Goal: Task Accomplishment & Management: Complete application form

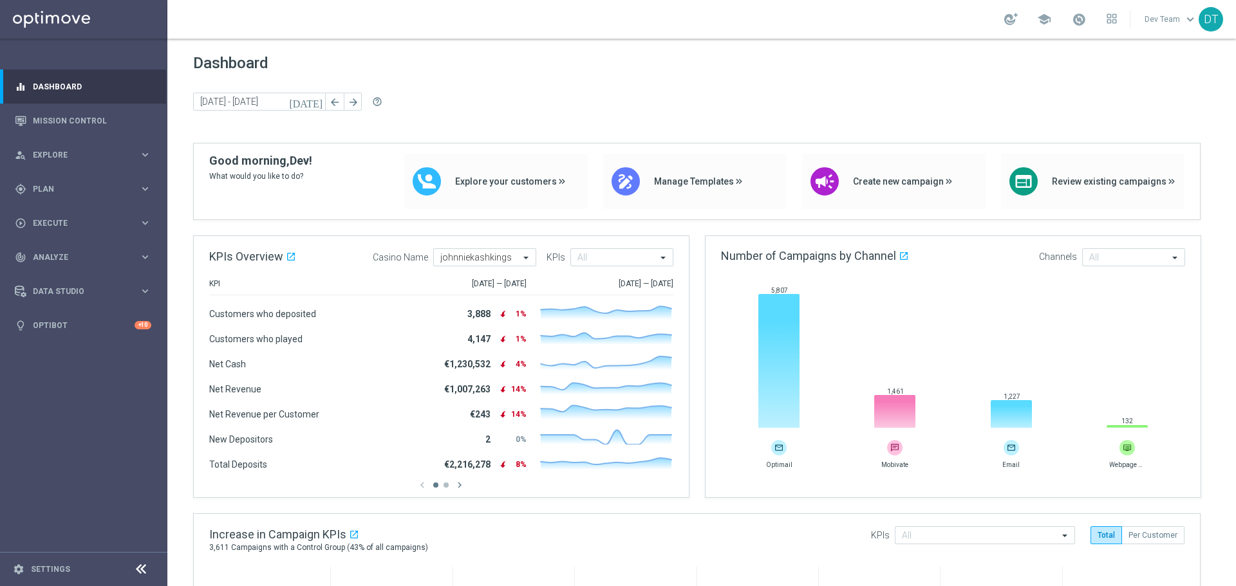
click at [145, 568] on icon at bounding box center [140, 569] width 15 height 15
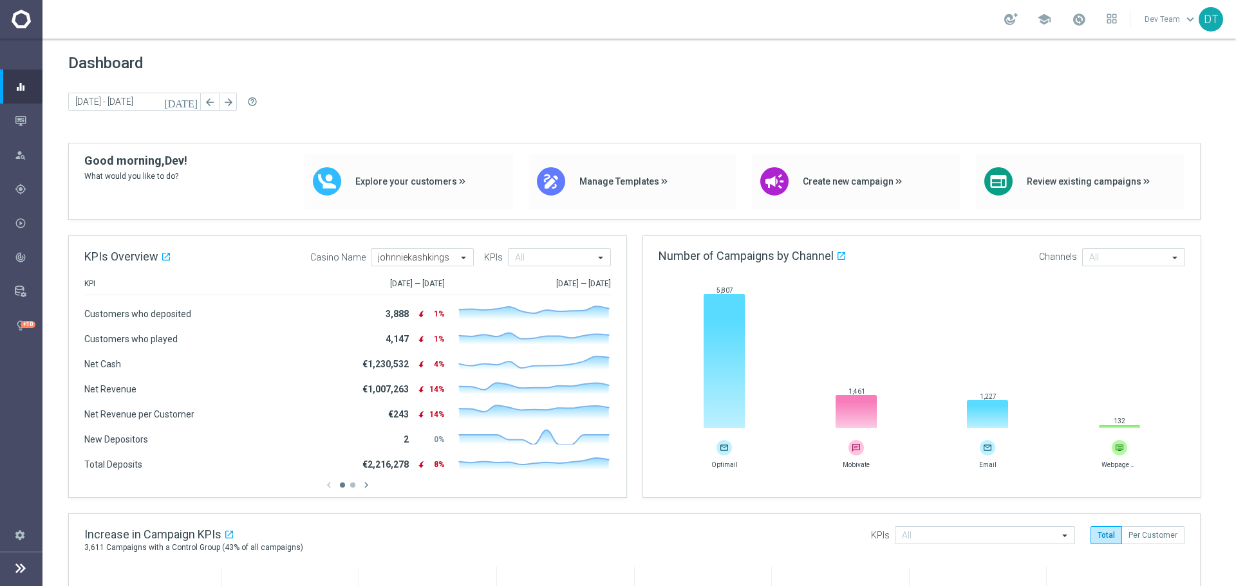
click at [23, 572] on icon at bounding box center [20, 568] width 15 height 15
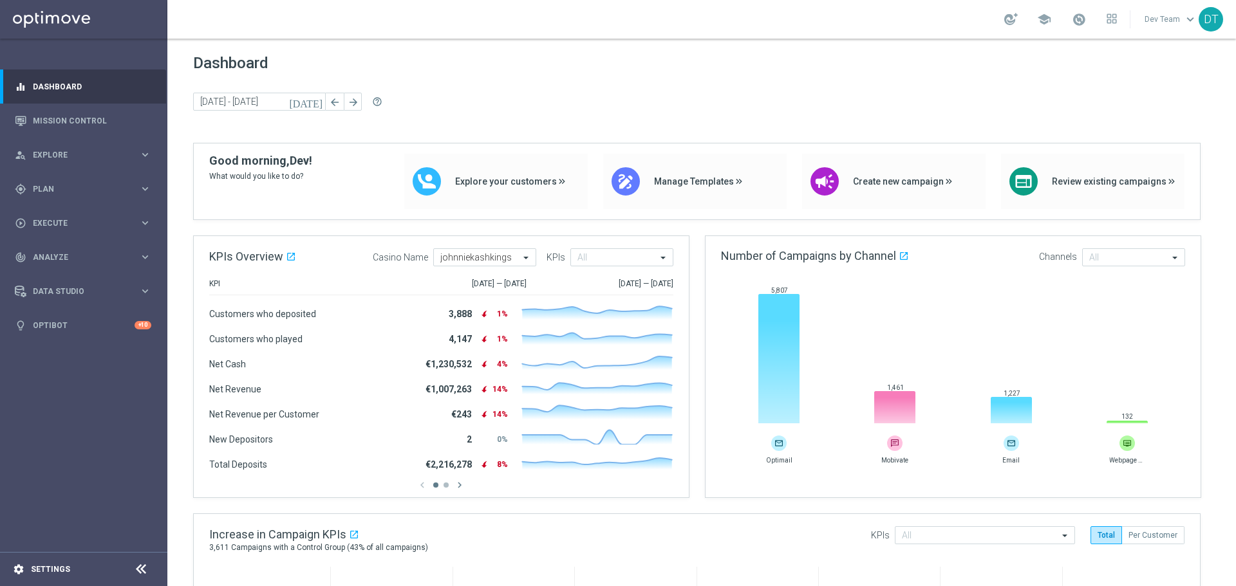
click at [28, 570] on div "settings Settings" at bounding box center [64, 570] width 129 height 12
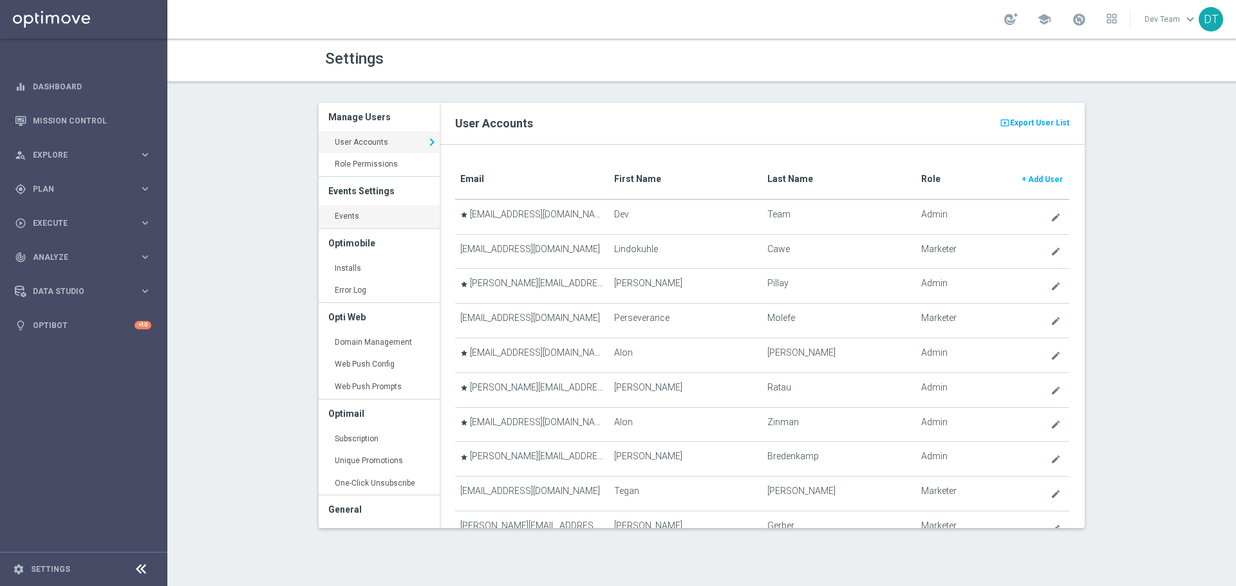
click at [357, 215] on link "Events keyboard_arrow_right" at bounding box center [379, 216] width 121 height 23
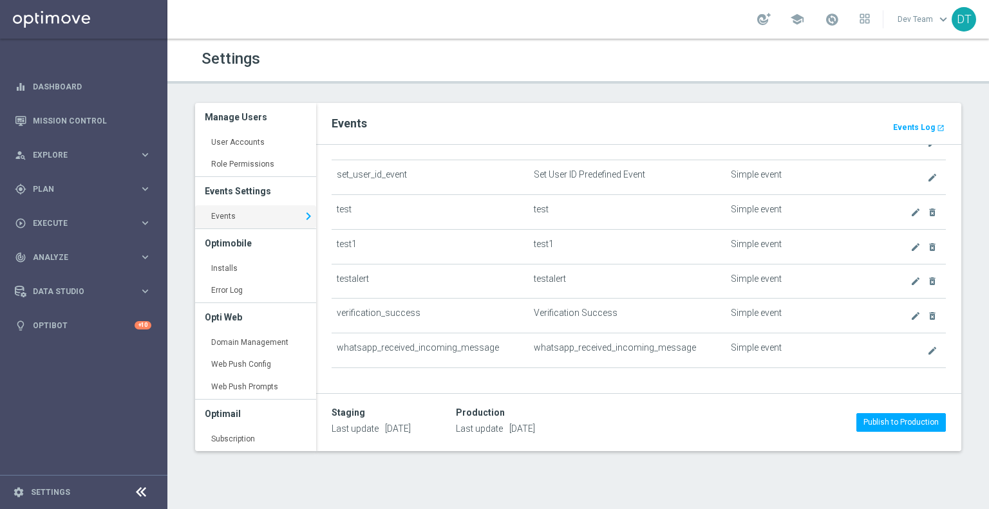
scroll to position [560, 0]
click at [910, 125] on b "Events Log" at bounding box center [914, 127] width 42 height 9
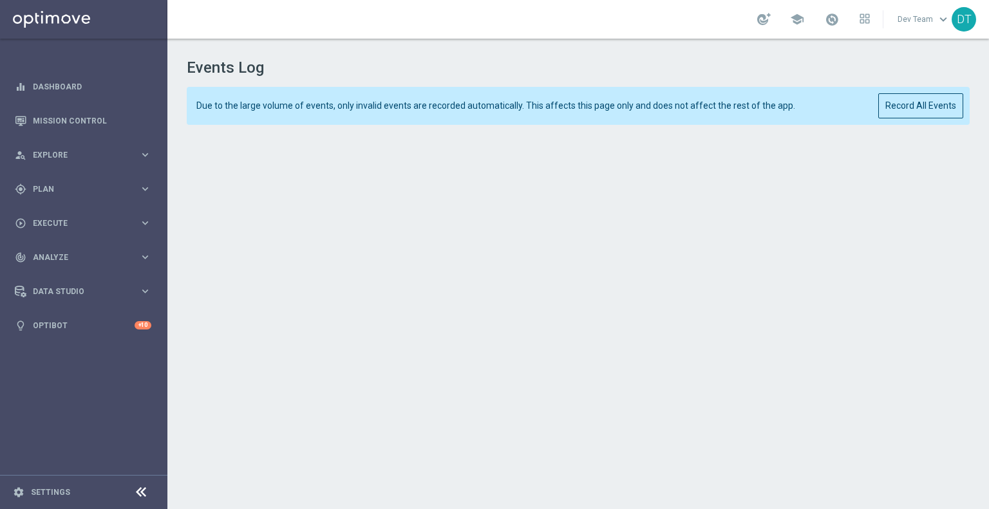
click at [966, 79] on div "Events Log Due to the large volume of events, only invalid events are recorded …" at bounding box center [577, 272] width 821 height 466
click at [941, 103] on button "Record All Events" at bounding box center [920, 105] width 85 height 25
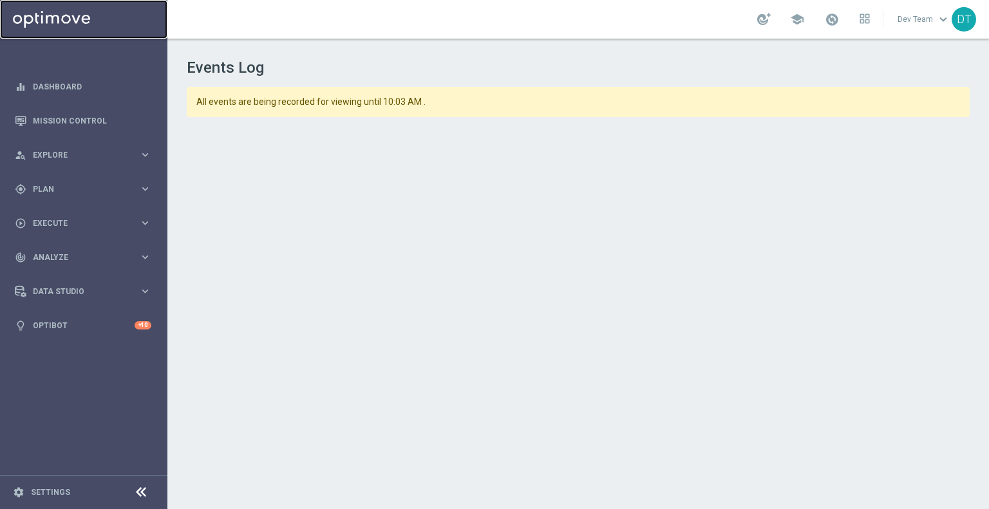
click at [39, 16] on link at bounding box center [83, 19] width 167 height 39
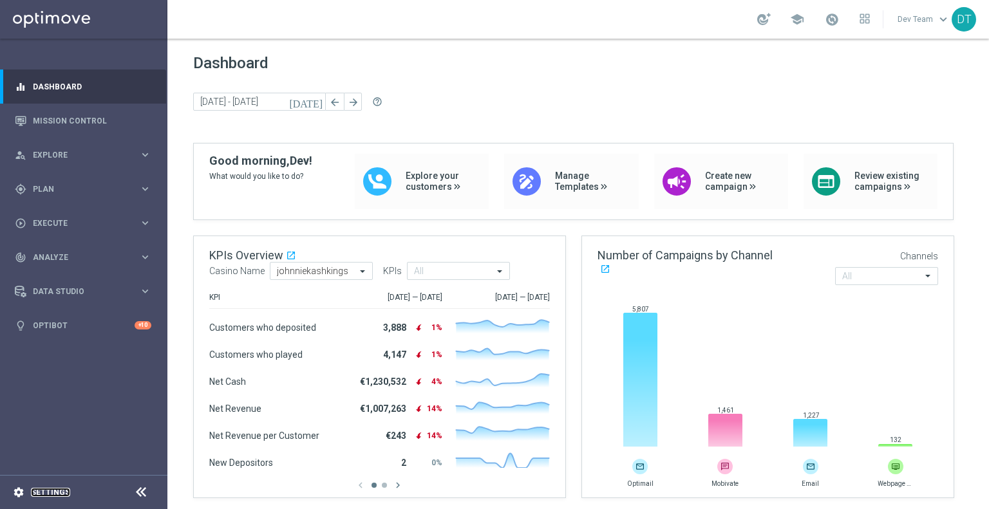
click at [60, 489] on link "Settings" at bounding box center [50, 493] width 39 height 8
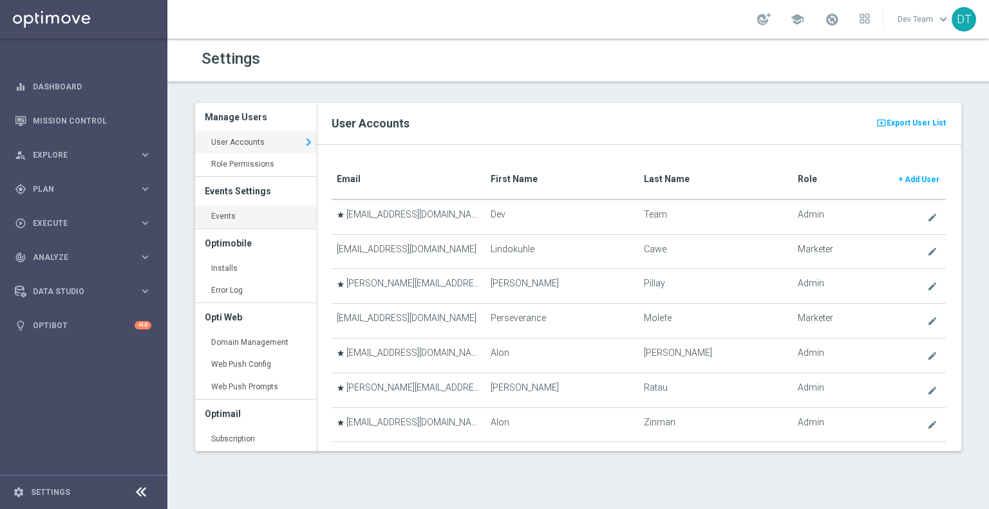
click at [216, 221] on link "Events keyboard_arrow_right" at bounding box center [255, 216] width 121 height 23
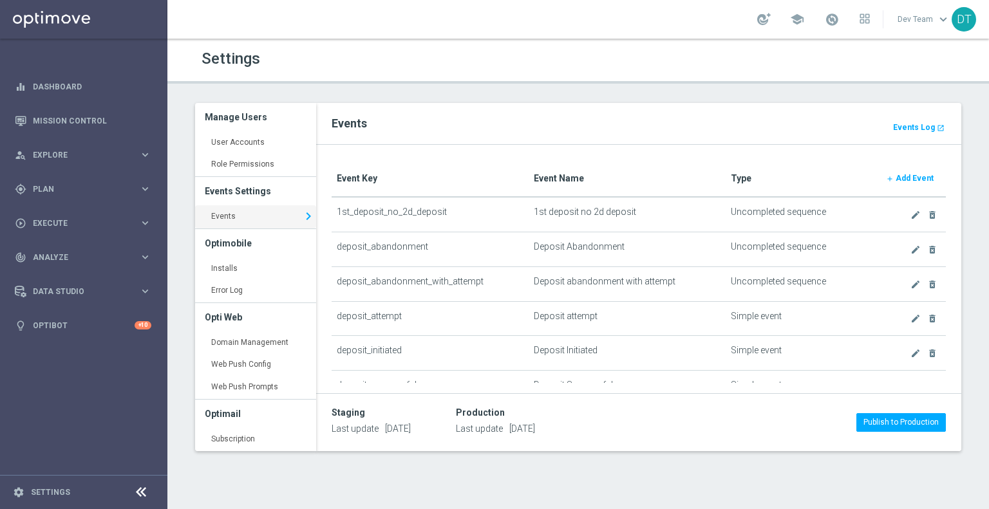
click at [901, 174] on b "Add Event" at bounding box center [914, 178] width 38 height 9
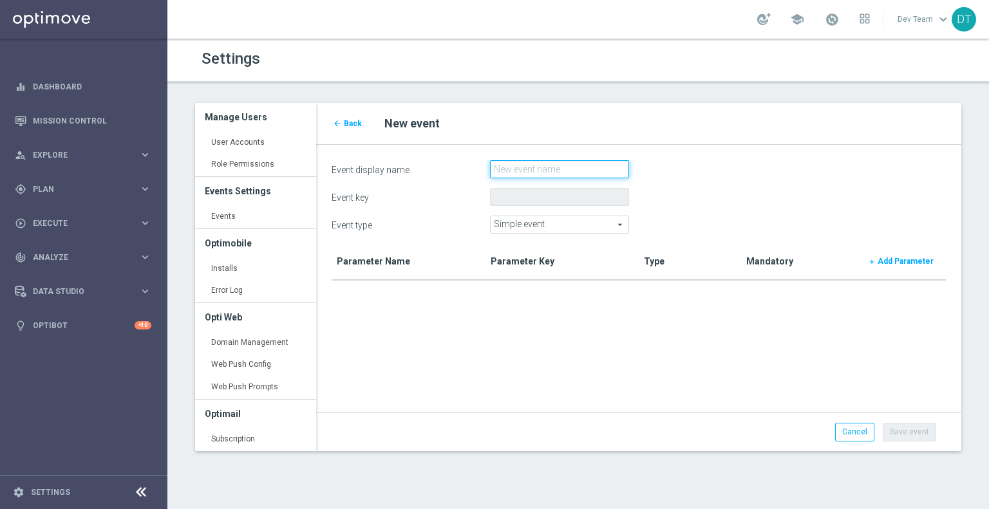
click at [526, 171] on input "Event display name" at bounding box center [559, 169] width 139 height 18
type input "open_mv"
click at [539, 226] on span "Simple event" at bounding box center [560, 224] width 138 height 17
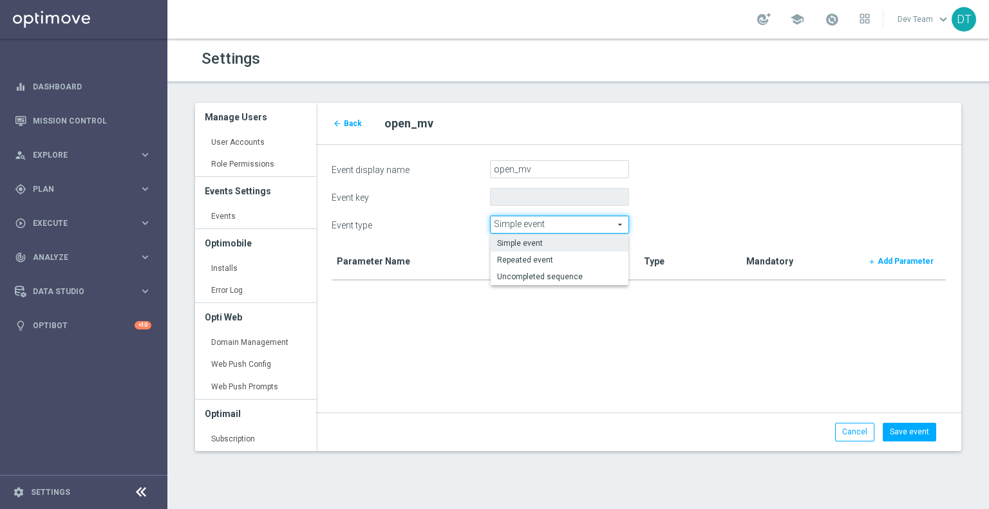
click at [538, 225] on span "Simple event" at bounding box center [560, 224] width 138 height 17
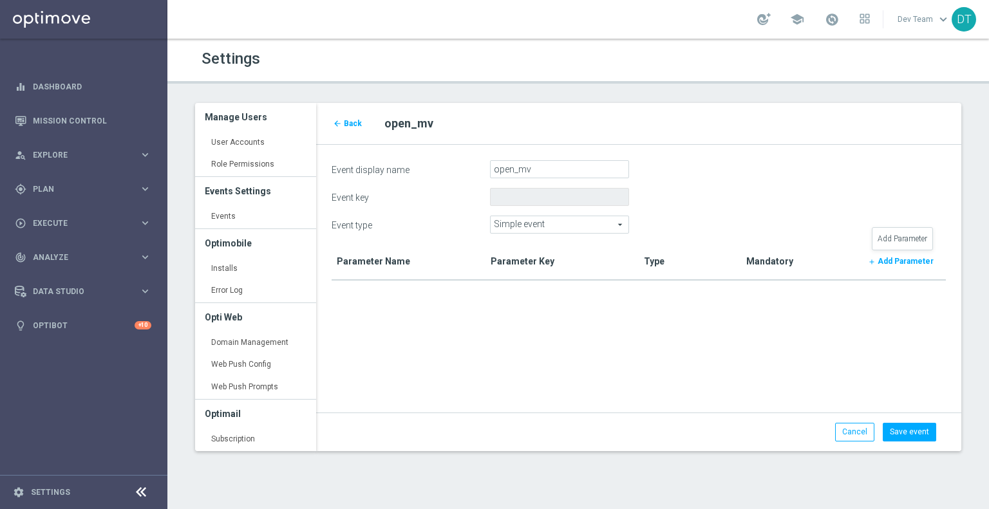
click at [902, 262] on b "Add Parameter" at bounding box center [905, 261] width 56 height 9
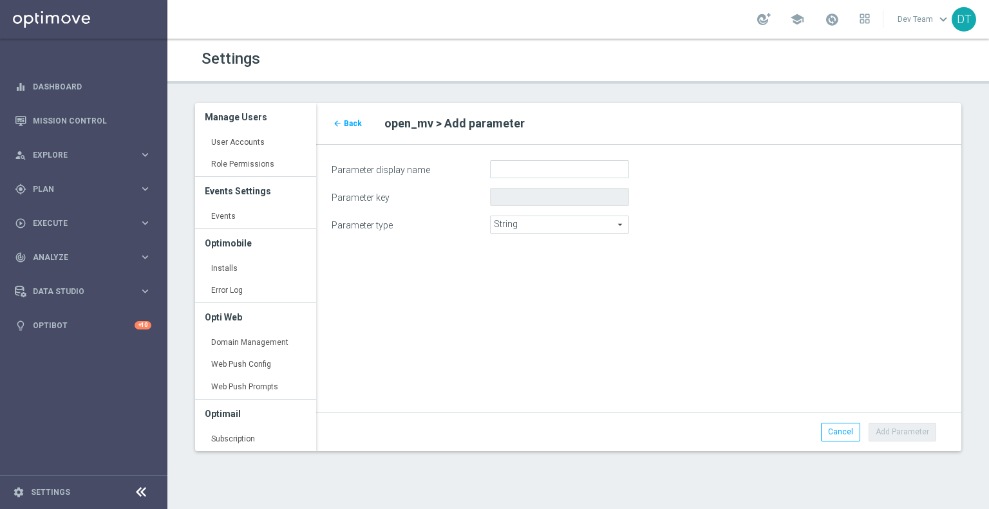
click at [749, 400] on div "arrow_back Back open_mv > Add parameter Parameter display name Parameter key Pa…" at bounding box center [638, 277] width 664 height 348
click at [745, 489] on div "Settings Manage Users User Accounts keyboard_arrow_right Role Permissions keybo…" at bounding box center [577, 274] width 821 height 471
click at [517, 164] on input "Parameter display name" at bounding box center [559, 169] width 139 height 18
paste input "verifyStatus"
click at [515, 169] on input "verifyStatus" at bounding box center [559, 169] width 139 height 18
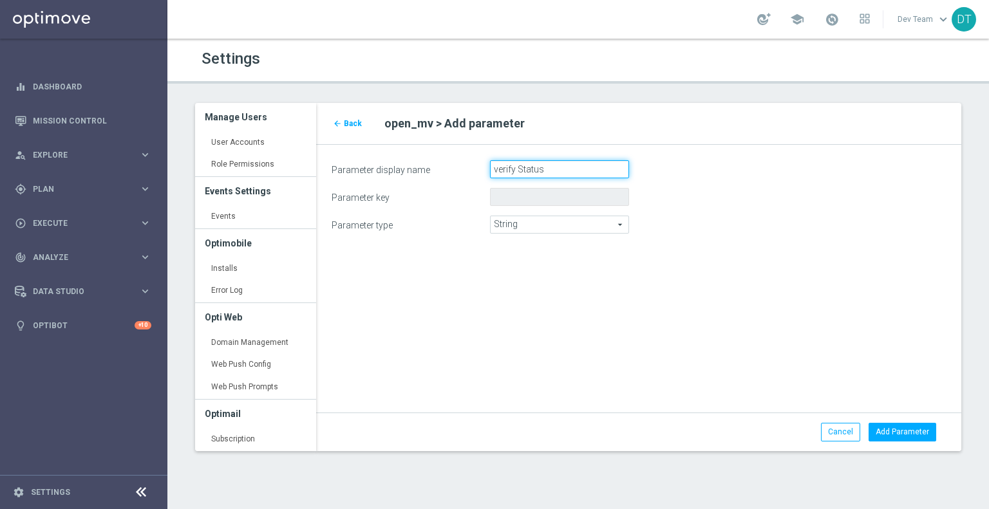
click at [499, 171] on input "verify Status" at bounding box center [559, 169] width 139 height 18
type input "Verify Status"
click at [563, 225] on span "String" at bounding box center [560, 224] width 138 height 17
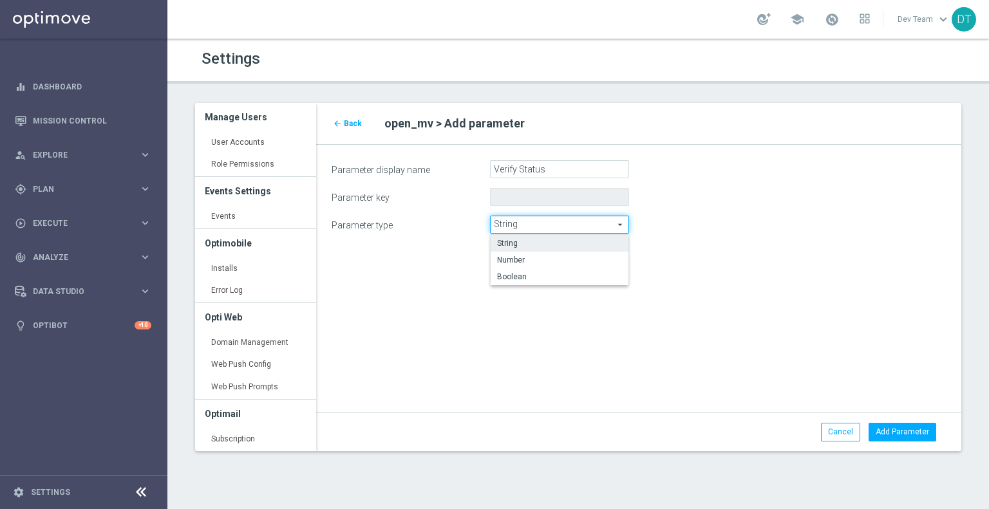
drag, startPoint x: 525, startPoint y: 246, endPoint x: 531, endPoint y: 241, distance: 7.9
click at [524, 246] on span "String" at bounding box center [559, 243] width 125 height 10
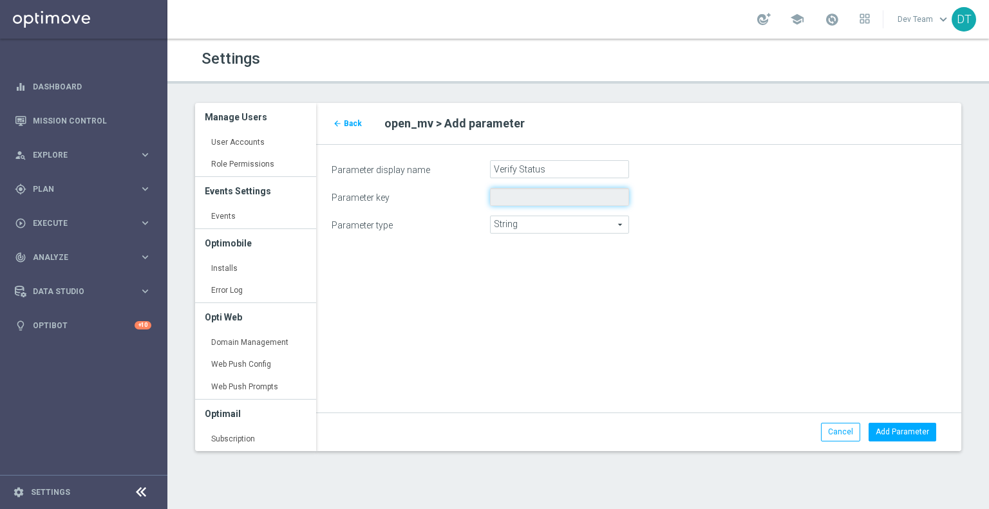
click at [576, 204] on input "Parameter key" at bounding box center [559, 197] width 139 height 18
click at [899, 432] on button "Add Parameter" at bounding box center [902, 432] width 68 height 18
type input "verify_status"
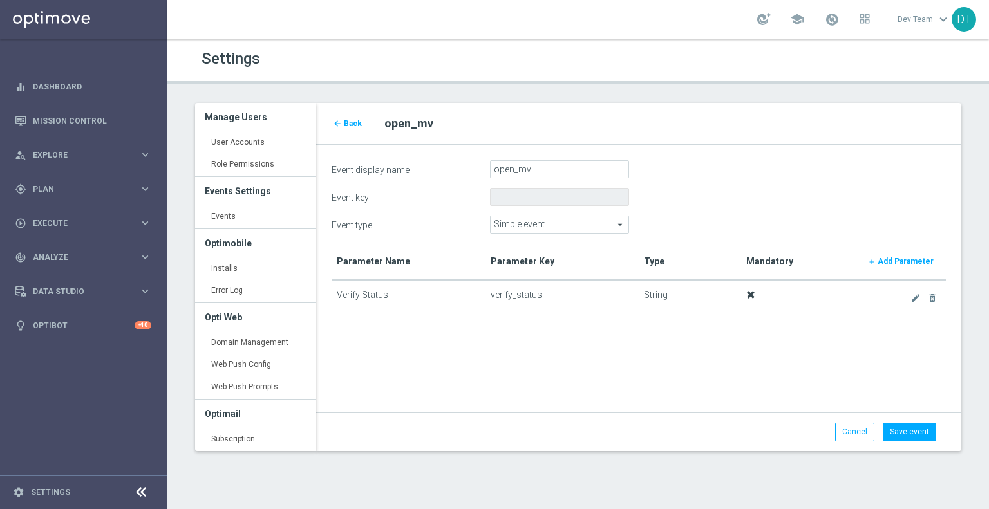
click at [513, 297] on td "verify_status" at bounding box center [561, 297] width 153 height 35
click at [905, 265] on b "Add Parameter" at bounding box center [905, 261] width 56 height 9
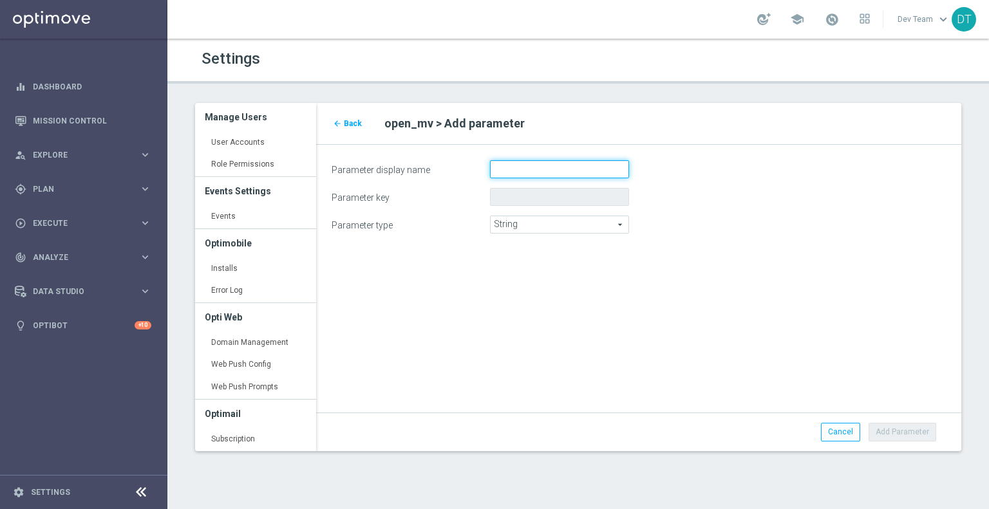
click at [539, 170] on input "Parameter display name" at bounding box center [559, 169] width 139 height 18
paste input "userId"
type input "userId"
click at [512, 224] on span "String" at bounding box center [560, 224] width 138 height 17
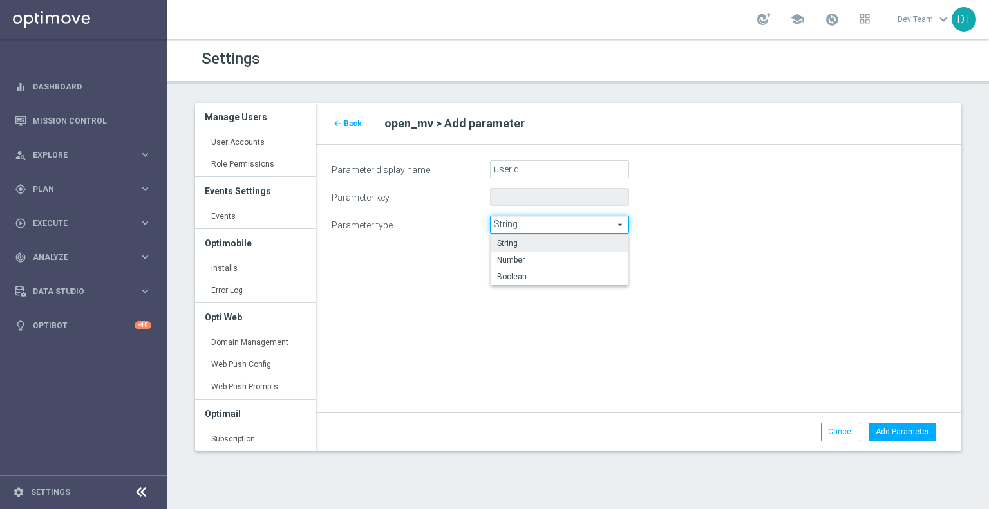
click at [525, 240] on span "String" at bounding box center [559, 243] width 125 height 10
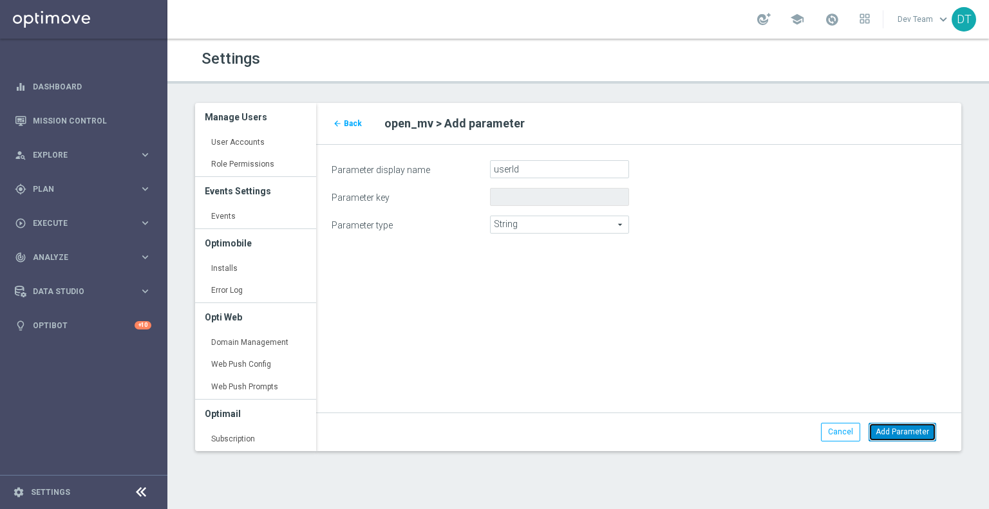
click at [895, 428] on button "Add Parameter" at bounding box center [902, 432] width 68 height 18
type input "userid"
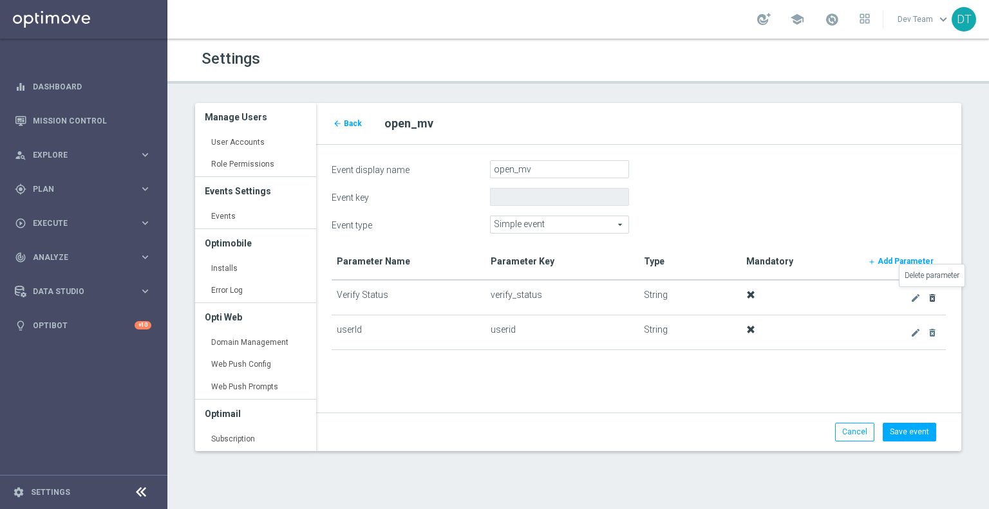
click at [930, 294] on icon "delete_forever" at bounding box center [932, 298] width 10 height 10
drag, startPoint x: 910, startPoint y: 257, endPoint x: 885, endPoint y: 259, distance: 25.2
click at [910, 257] on b "Add Parameter" at bounding box center [905, 261] width 56 height 9
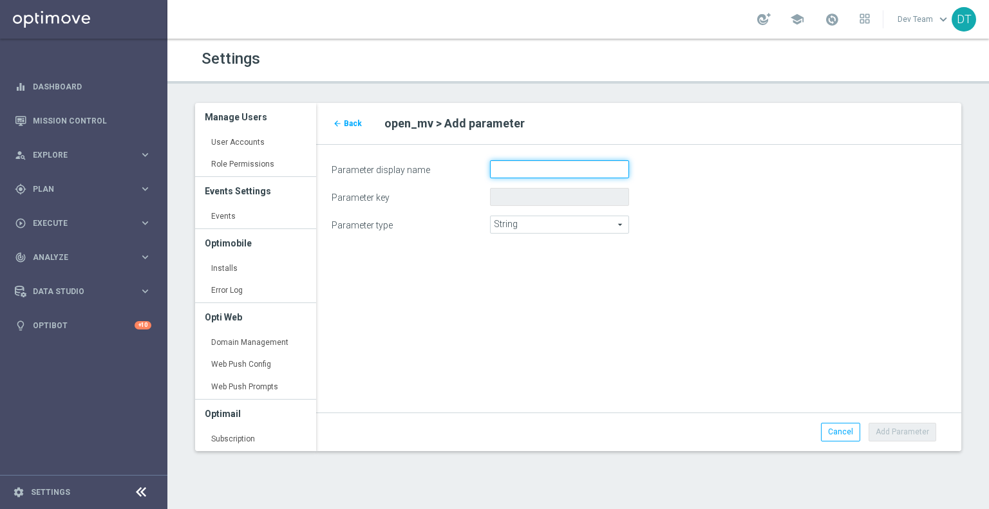
drag, startPoint x: 513, startPoint y: 171, endPoint x: 520, endPoint y: 171, distance: 7.1
click at [515, 171] on input "Parameter display name" at bounding box center [559, 169] width 139 height 18
paste input "verifyStatus"
type input "verifyStatus"
click at [902, 427] on button "Add Parameter" at bounding box center [902, 432] width 68 height 18
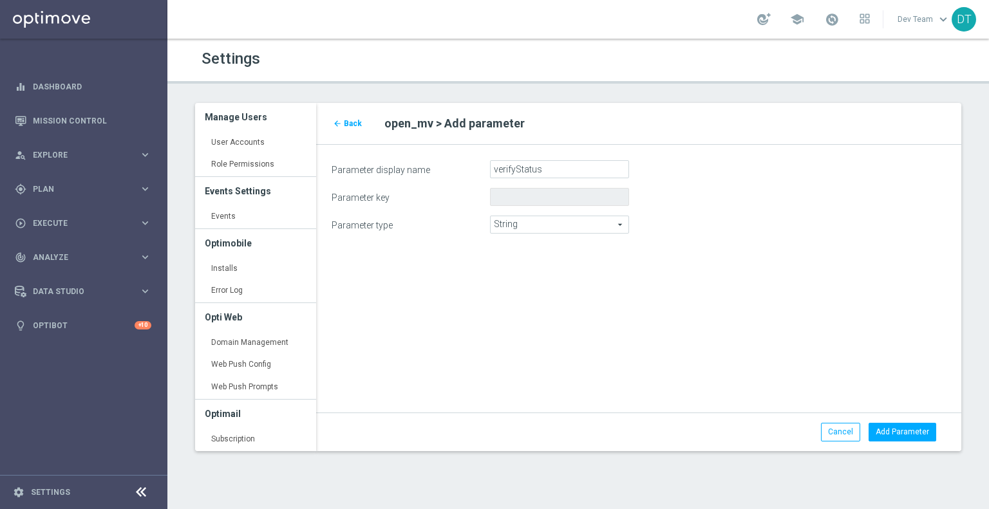
type input "verifystatus"
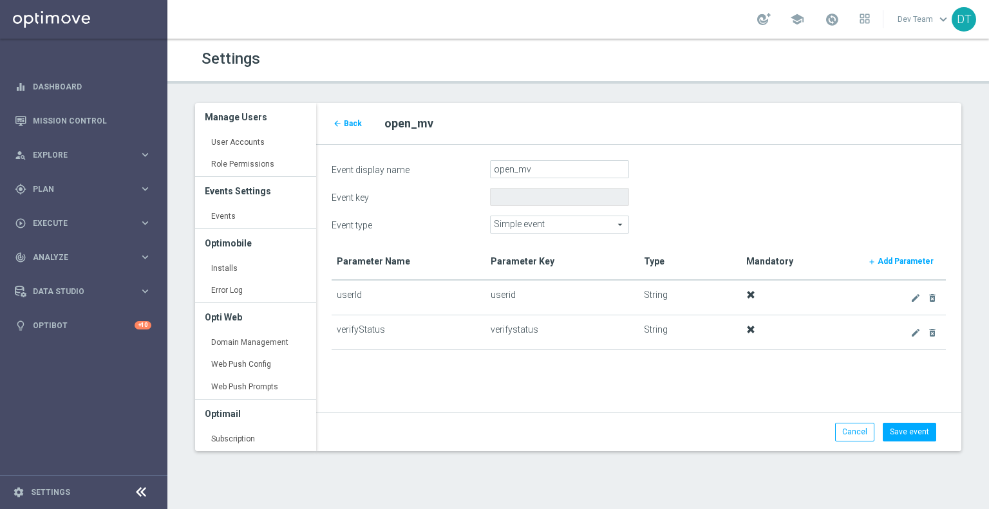
click at [562, 393] on form "Event display name open_mv Event key Event type Simple event Simple event arrow…" at bounding box center [639, 292] width 614 height 265
click at [917, 259] on b "Add Parameter" at bounding box center [905, 261] width 56 height 9
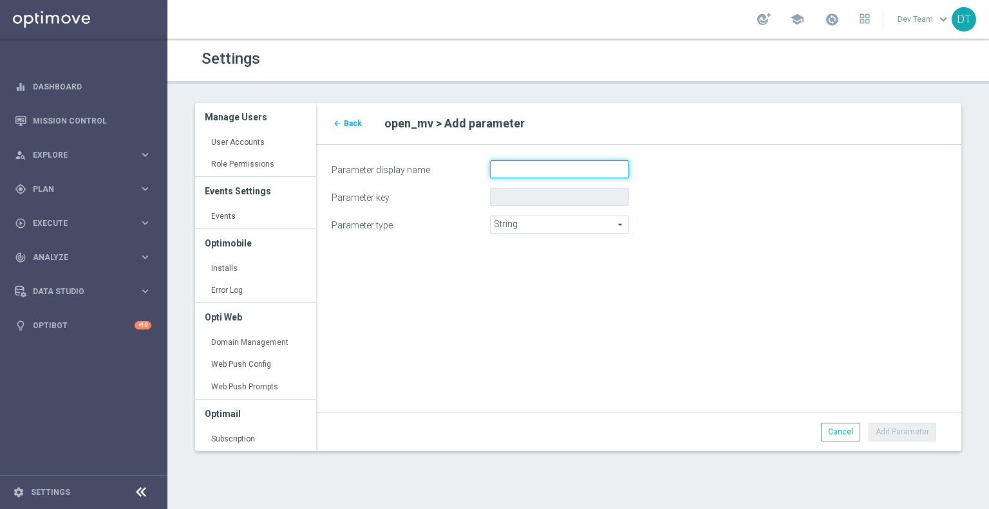
click at [531, 171] on input "Parameter display name" at bounding box center [559, 169] width 139 height 18
paste input "registeredDate"
type input "registeredDate"
click at [567, 229] on span "String" at bounding box center [560, 224] width 138 height 17
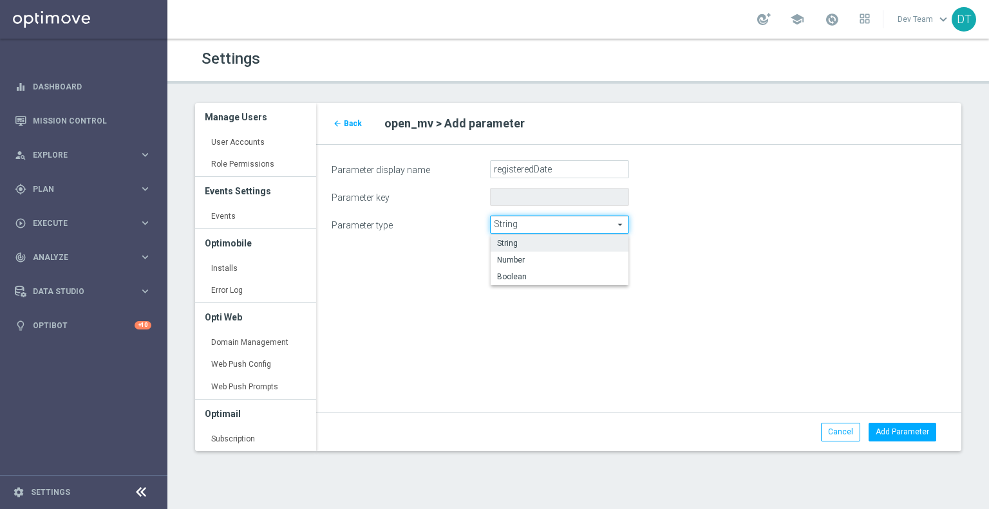
drag, startPoint x: 806, startPoint y: 285, endPoint x: 841, endPoint y: 329, distance: 56.3
click at [807, 285] on div "arrow_back Back open_mv > Add parameter Parameter display name registeredDate P…" at bounding box center [638, 277] width 664 height 348
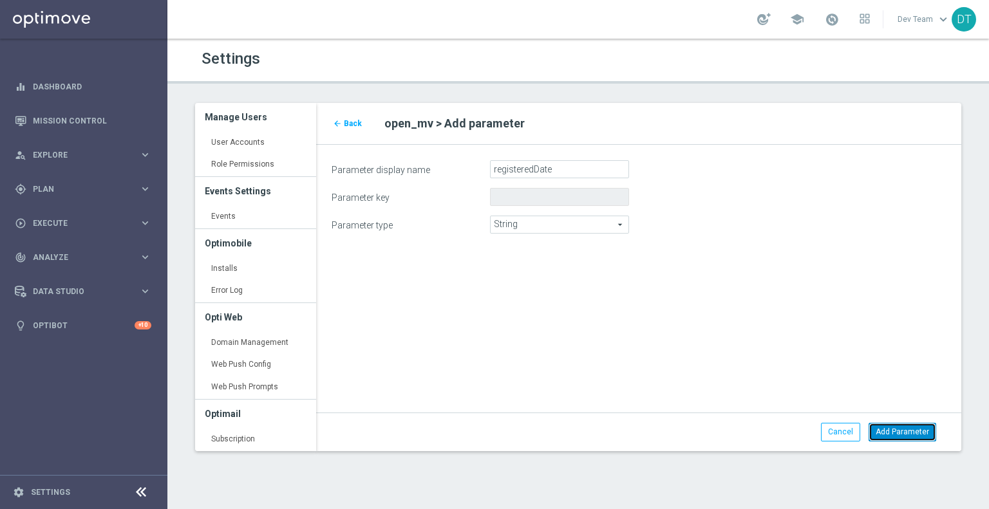
click at [883, 427] on button "Add Parameter" at bounding box center [902, 432] width 68 height 18
type input "registereddate"
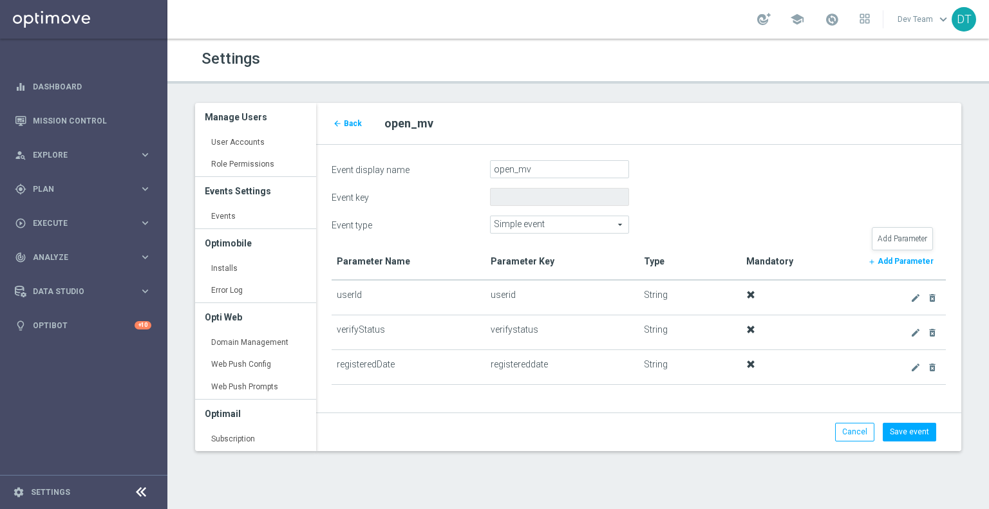
click at [906, 257] on b "Add Parameter" at bounding box center [905, 261] width 56 height 9
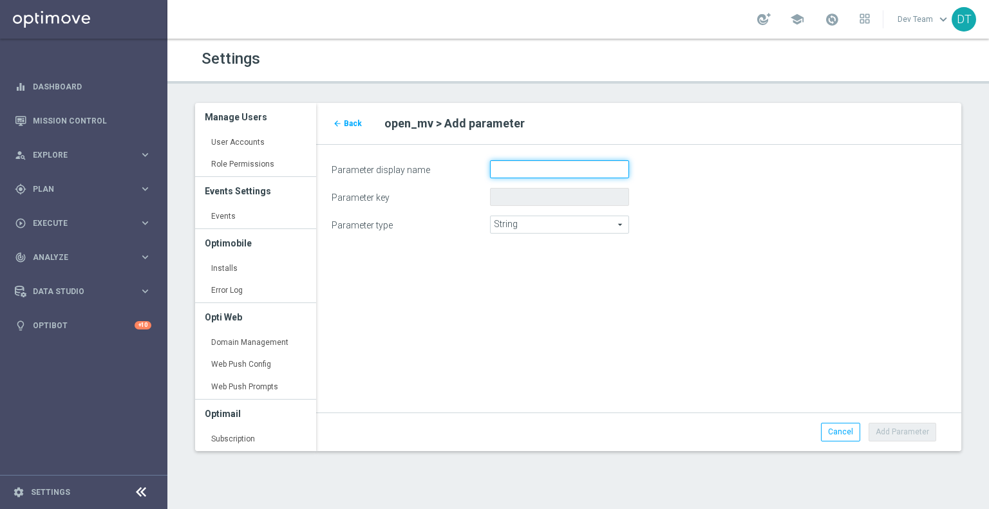
click at [501, 172] on input "Parameter display name" at bounding box center [559, 169] width 139 height 18
paste input "brand"
type input "brand"
click at [904, 437] on button "Add Parameter" at bounding box center [902, 432] width 68 height 18
type input "brand"
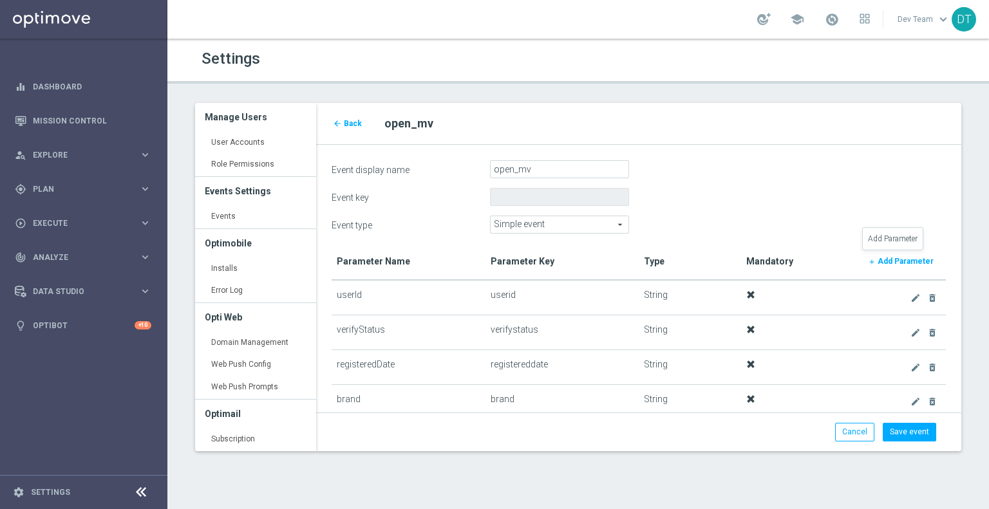
click at [895, 263] on b "Add Parameter" at bounding box center [905, 261] width 56 height 9
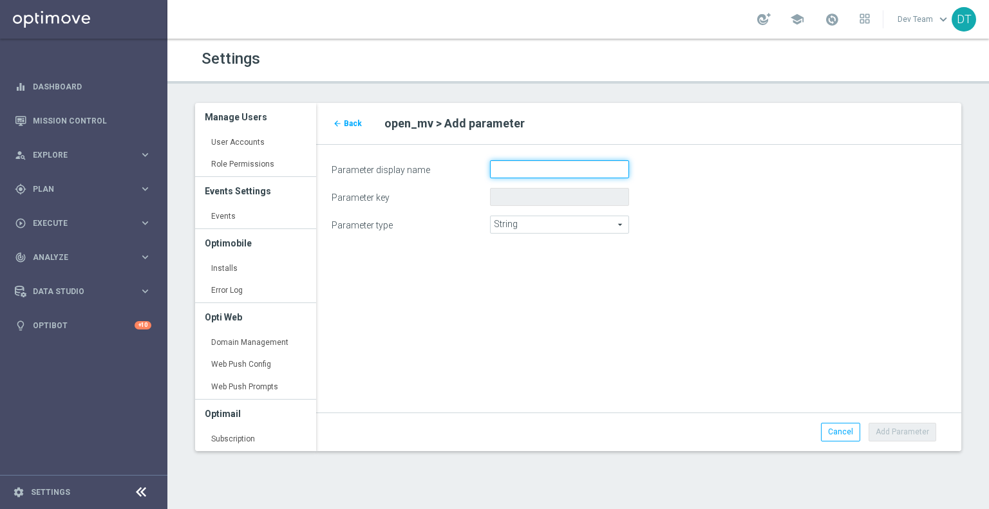
click at [512, 169] on input "Parameter display name" at bounding box center [559, 169] width 139 height 18
paste input "playerCountry"
type input "playerCountry"
click at [904, 427] on button "Add Parameter" at bounding box center [902, 432] width 68 height 18
type input "playercountry"
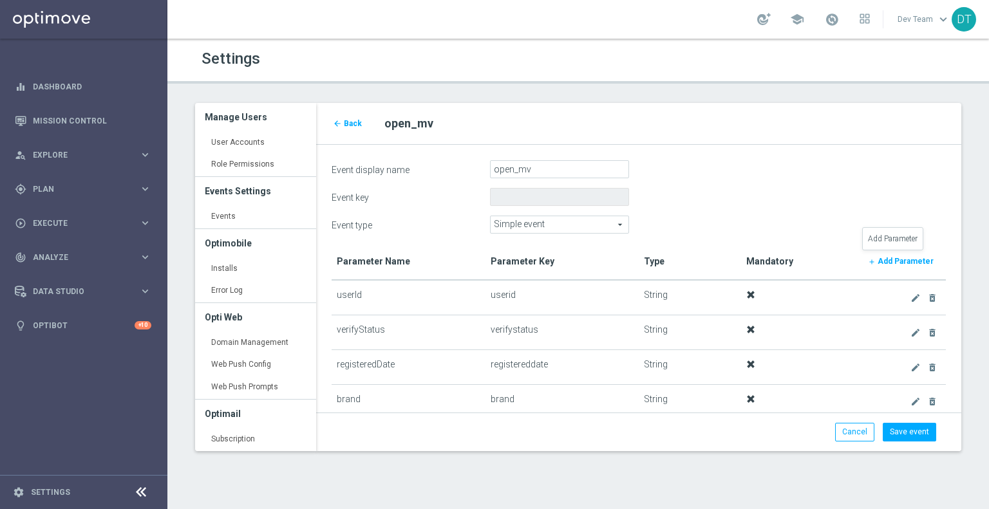
click at [888, 257] on b "Add Parameter" at bounding box center [905, 261] width 56 height 9
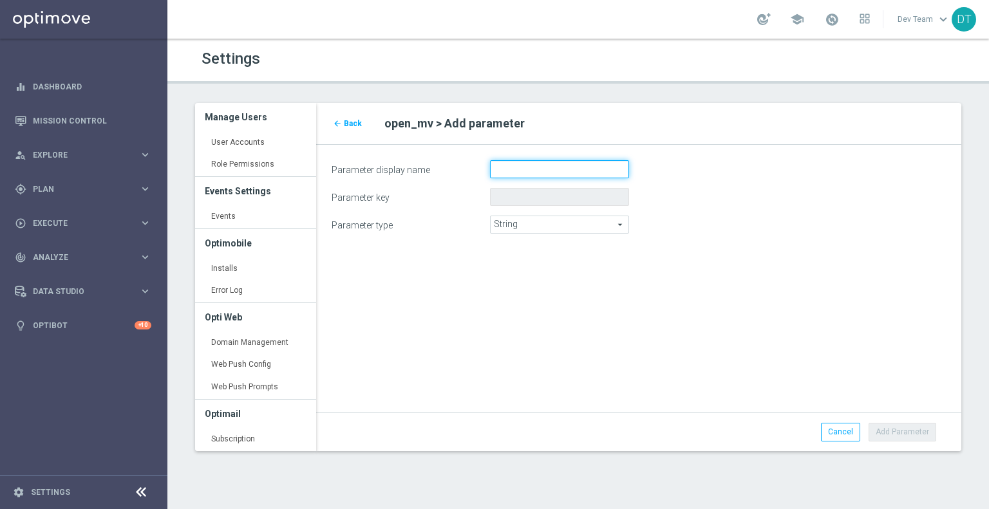
click at [528, 166] on input "Parameter display name" at bounding box center [559, 169] width 139 height 18
paste input "userAgent"
type input "userAgent"
click at [909, 430] on button "Add Parameter" at bounding box center [902, 432] width 68 height 18
type input "useragent"
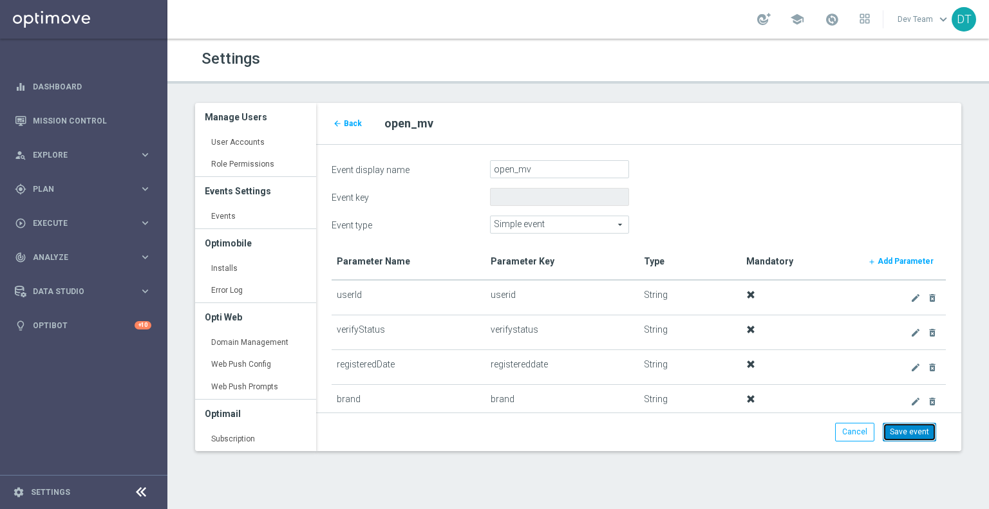
click at [901, 431] on button "Save event" at bounding box center [909, 432] width 53 height 18
type input "open_mv"
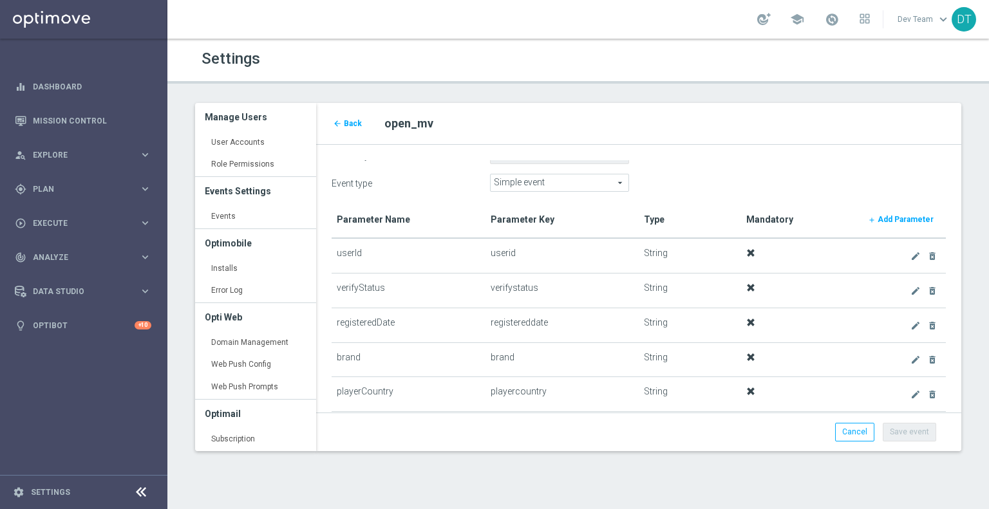
scroll to position [82, 0]
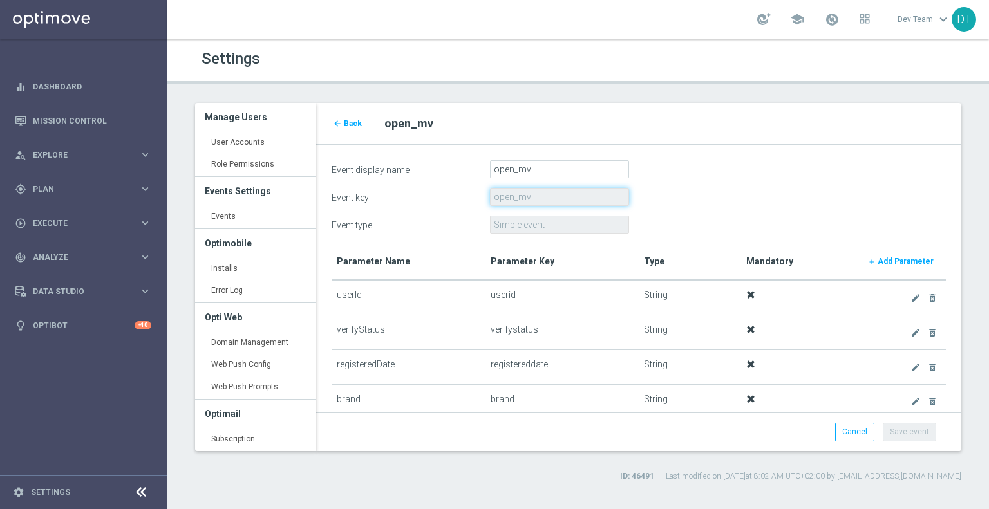
click at [513, 198] on input "open_mv" at bounding box center [559, 197] width 139 height 18
click at [772, 176] on div "Event display name open_mv" at bounding box center [638, 169] width 633 height 18
click at [352, 126] on span "Back" at bounding box center [353, 123] width 18 height 9
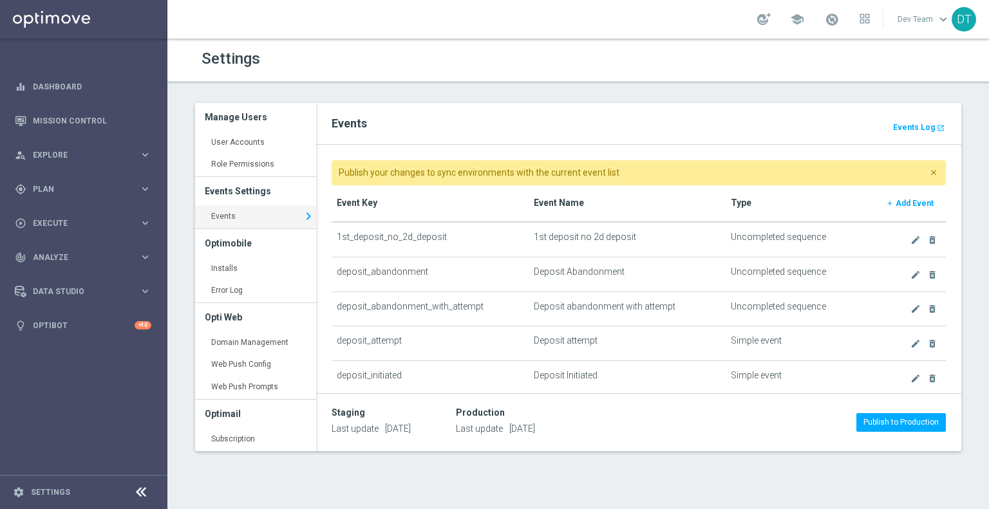
click at [903, 202] on b "Add Event" at bounding box center [914, 203] width 38 height 9
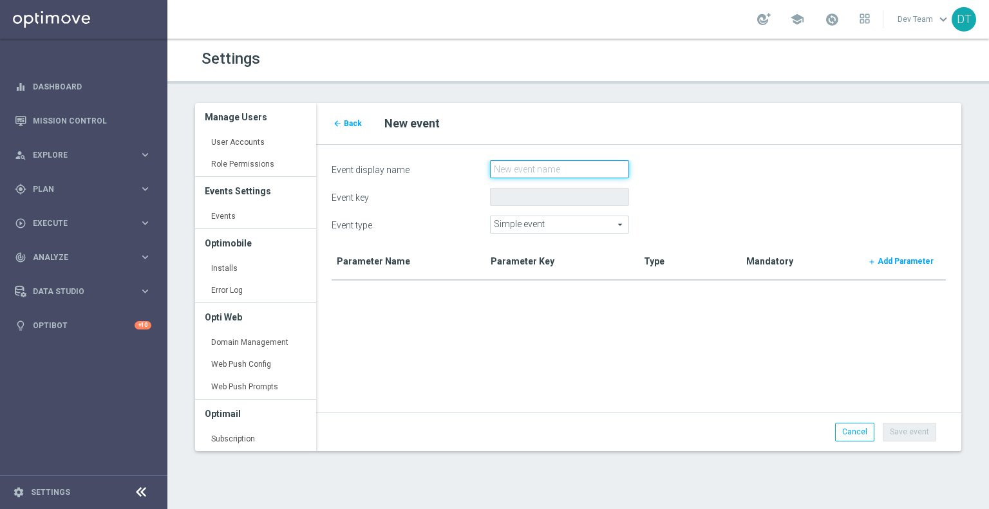
click at [561, 170] on input "Event display name" at bounding box center [559, 169] width 139 height 18
paste input "open_mv"
type input "open_mv_false"
click at [665, 171] on div "Event display name open_mv_false" at bounding box center [638, 169] width 633 height 18
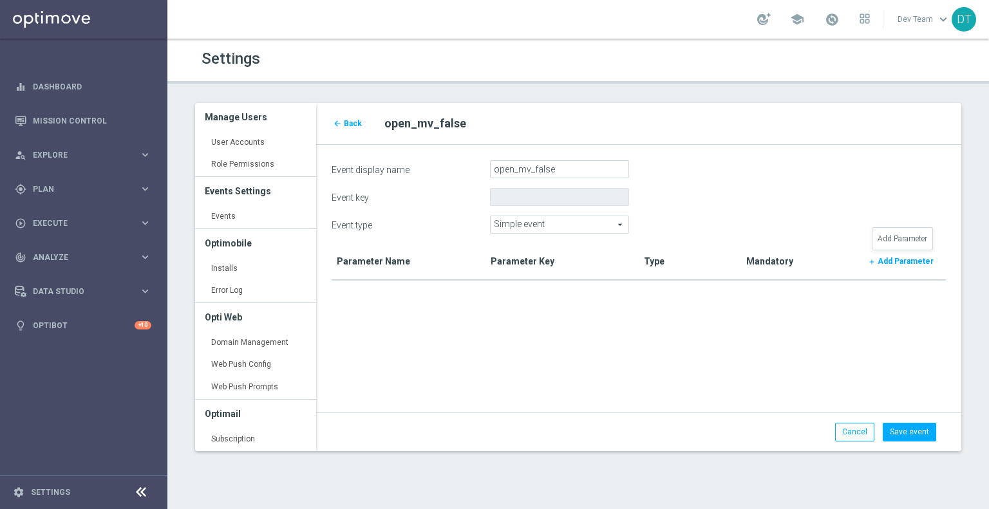
click at [888, 260] on b "Add Parameter" at bounding box center [905, 261] width 56 height 9
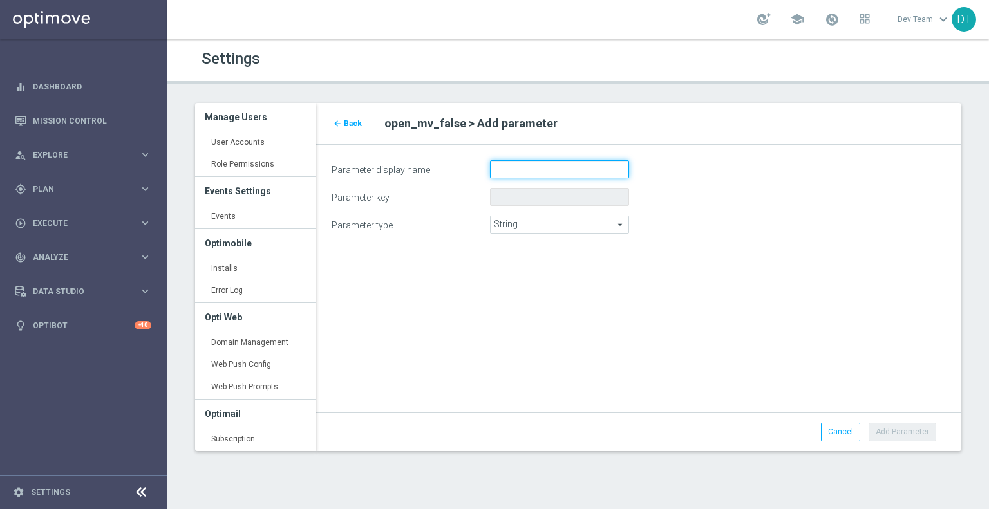
click at [521, 170] on input "Parameter display name" at bounding box center [559, 169] width 139 height 18
paste input "verifyStatus"
type input "verifyStatus"
click at [888, 428] on button "Add Parameter" at bounding box center [902, 432] width 68 height 18
type input "verifystatus"
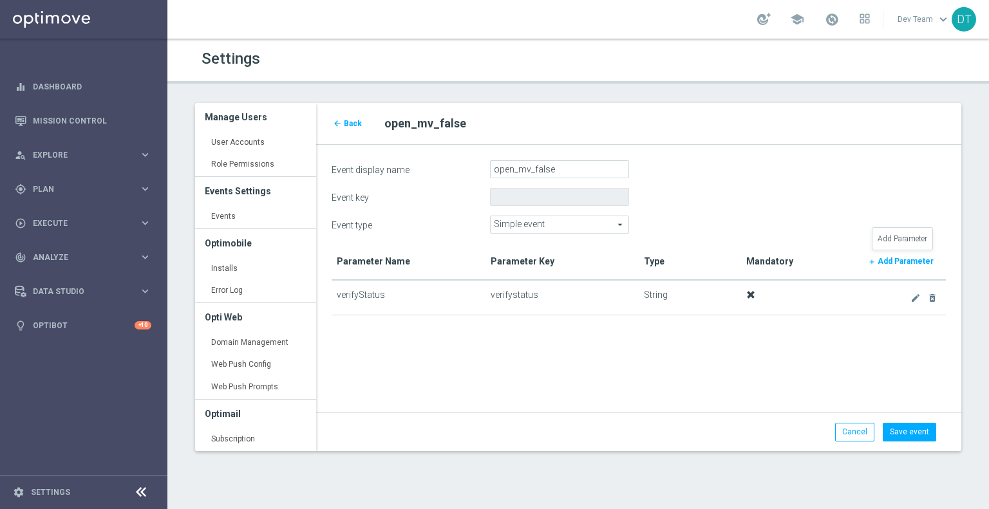
click at [899, 262] on b "Add Parameter" at bounding box center [905, 261] width 56 height 9
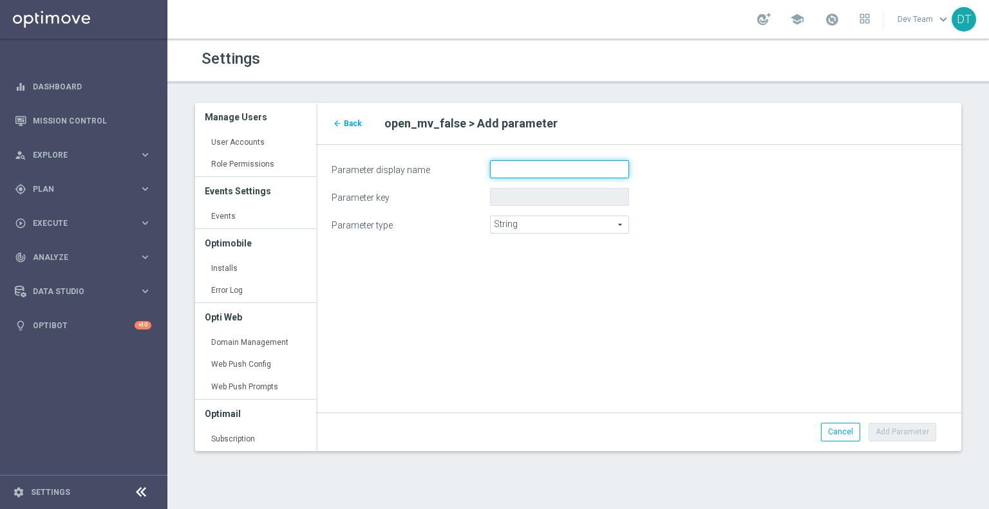
click at [530, 175] on input "Parameter display name" at bounding box center [559, 169] width 139 height 18
paste input "userId"
type input "userId"
click at [899, 434] on button "Add Parameter" at bounding box center [902, 432] width 68 height 18
type input "userid"
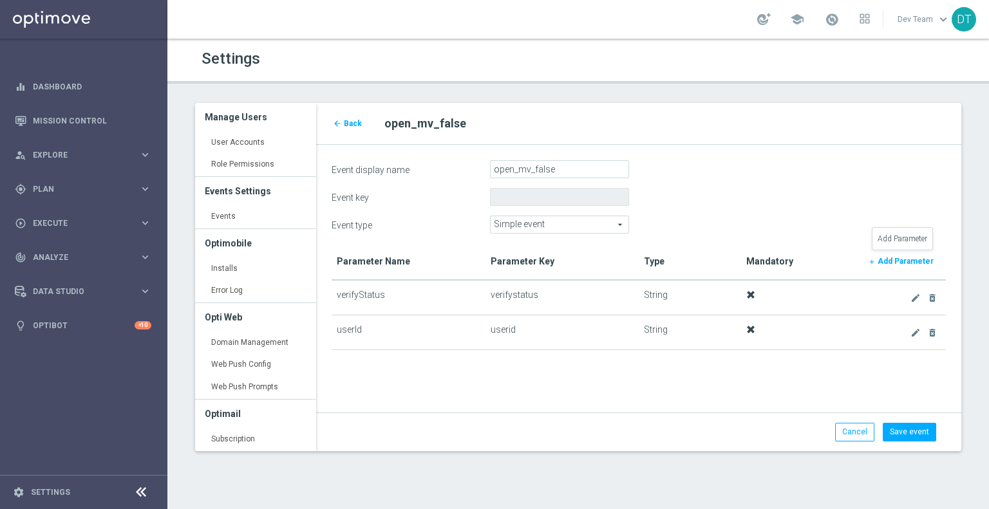
click at [924, 263] on b "Add Parameter" at bounding box center [905, 261] width 56 height 9
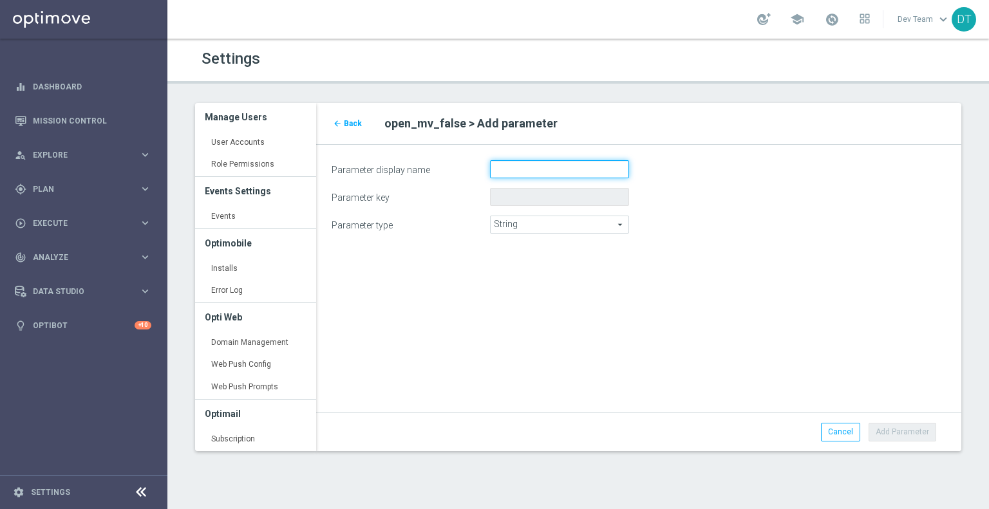
click at [524, 170] on input "Parameter display name" at bounding box center [559, 169] width 139 height 18
paste input "registeredDate"
type input "registeredDate"
click at [891, 429] on button "Add Parameter" at bounding box center [902, 432] width 68 height 18
type input "registereddate"
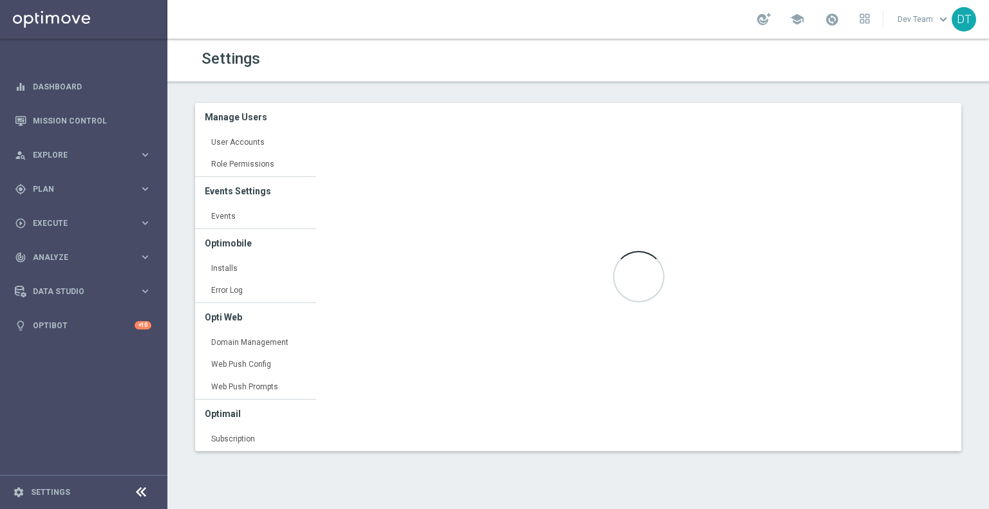
click at [896, 435] on div "Loading..." at bounding box center [638, 277] width 645 height 348
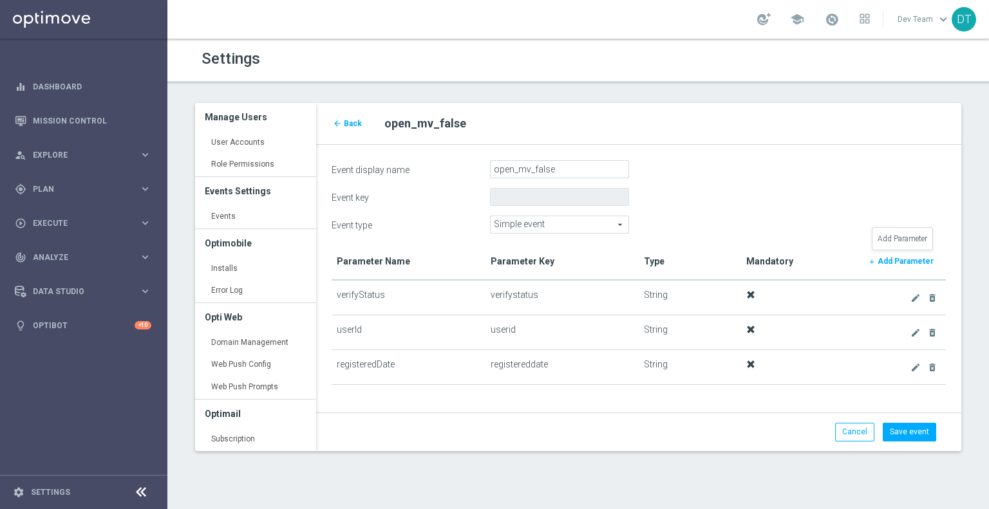
click at [883, 262] on b "Add Parameter" at bounding box center [905, 261] width 56 height 9
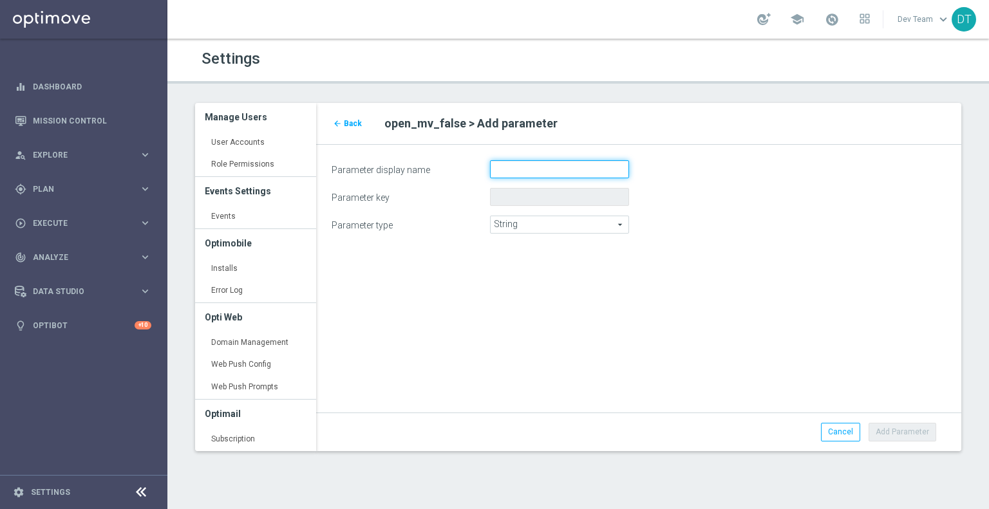
click at [530, 168] on input "Parameter display name" at bounding box center [559, 169] width 139 height 18
paste input "brand"
type input "brand"
click at [898, 427] on button "Add Parameter" at bounding box center [902, 432] width 68 height 18
type input "brand"
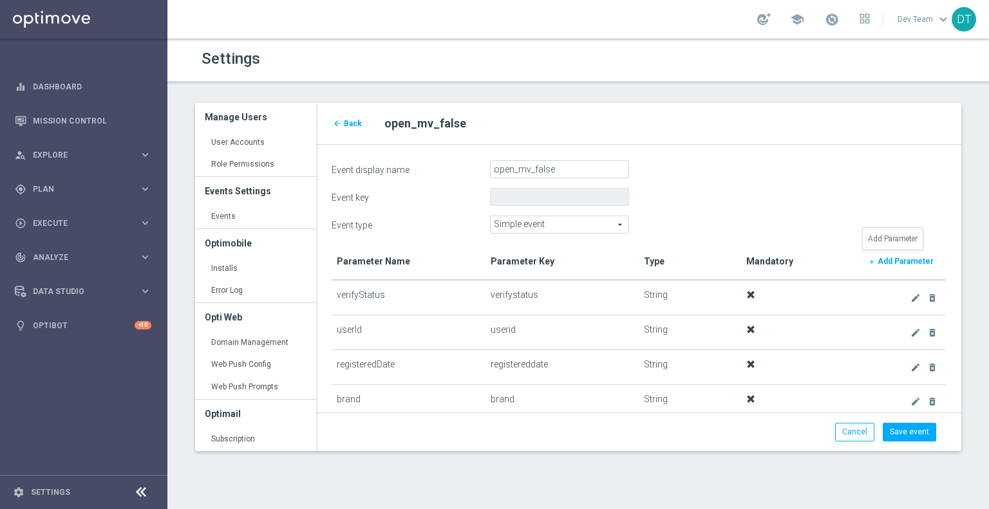
click at [897, 262] on b "Add Parameter" at bounding box center [905, 261] width 56 height 9
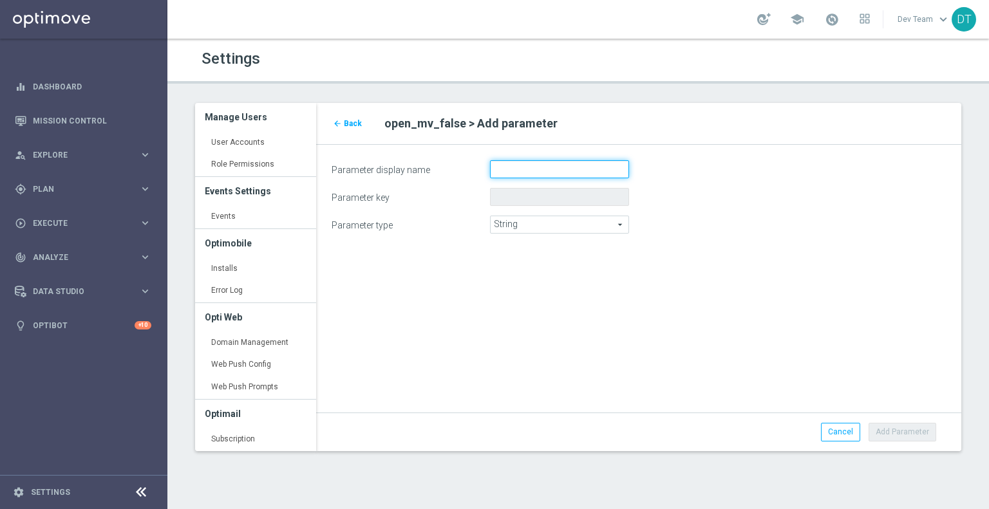
click at [545, 167] on input "Parameter display name" at bounding box center [559, 169] width 139 height 18
paste input "playerCountry"
type input "playerCountry"
click at [883, 427] on button "Add Parameter" at bounding box center [902, 432] width 68 height 18
type input "playercountry"
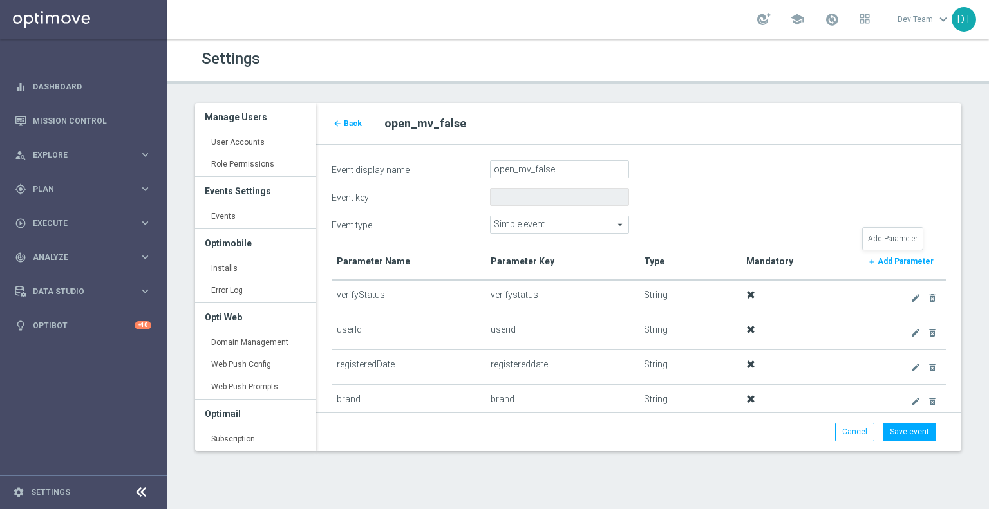
click at [899, 256] on link "add Add Parameter" at bounding box center [901, 261] width 80 height 18
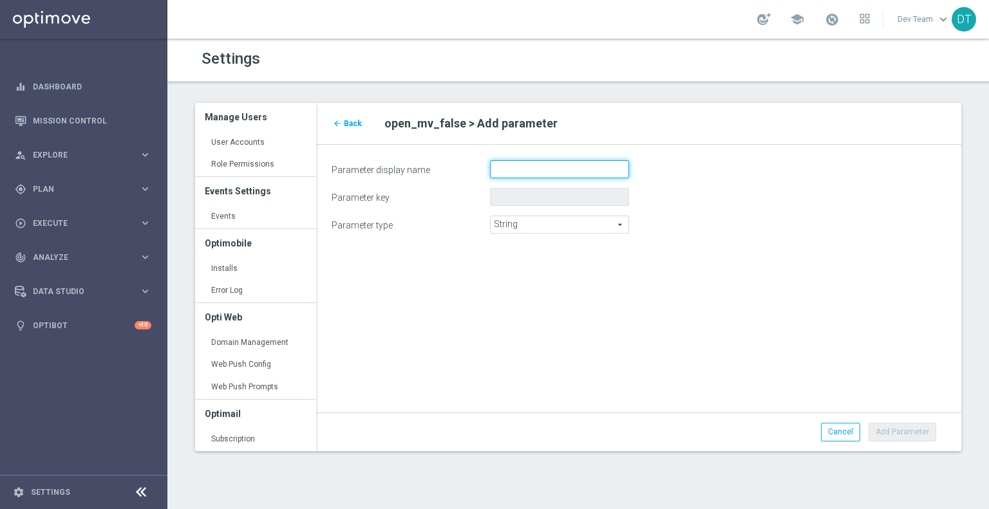
click at [539, 169] on input "Parameter display name" at bounding box center [559, 169] width 139 height 18
paste input "userAgent"
type input "userAgent"
click at [899, 424] on button "Add Parameter" at bounding box center [902, 432] width 68 height 18
type input "useragent"
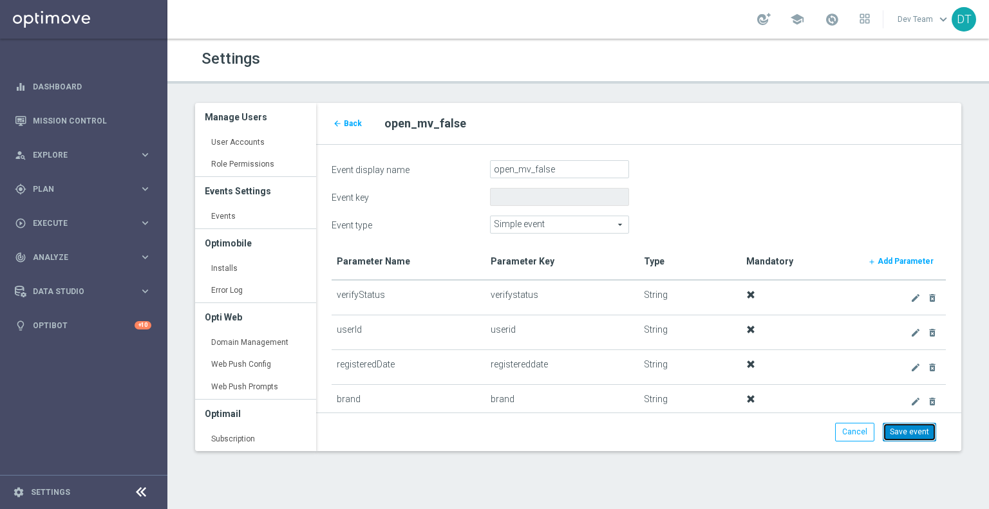
click at [904, 428] on button "Save event" at bounding box center [909, 432] width 53 height 18
type input "open_mv_false"
click at [224, 221] on link "Events keyboard_arrow_right" at bounding box center [255, 216] width 121 height 23
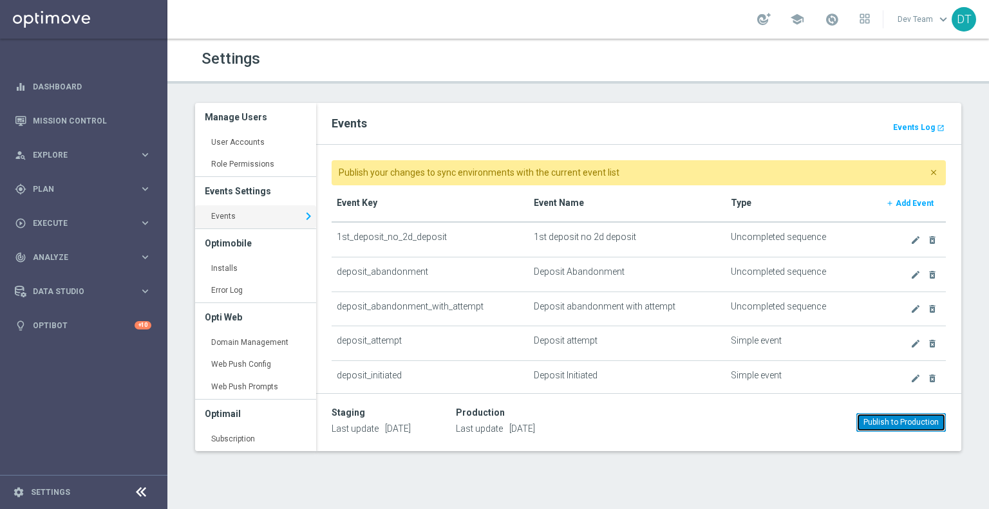
click at [878, 421] on button "Publish to Production" at bounding box center [900, 422] width 89 height 18
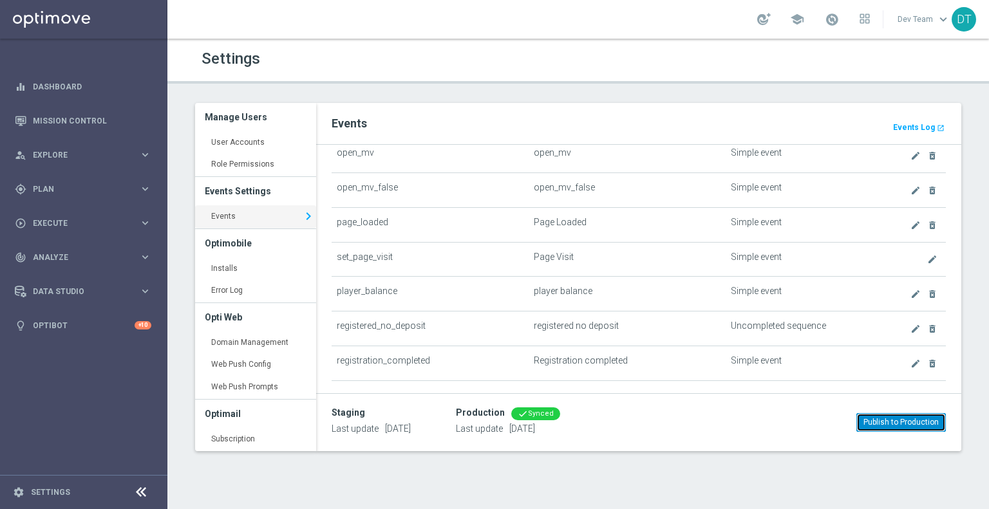
scroll to position [332, 0]
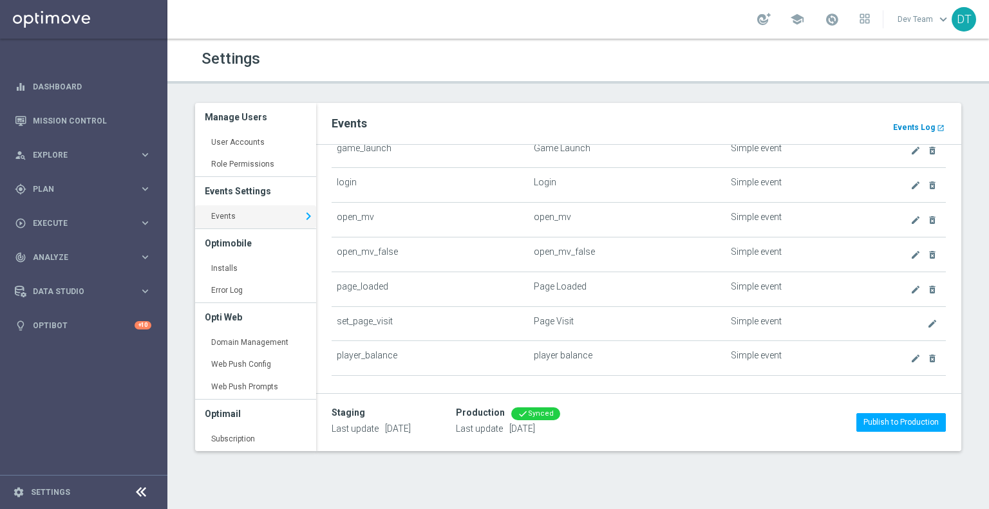
click at [907, 126] on b "Events Log" at bounding box center [914, 127] width 42 height 9
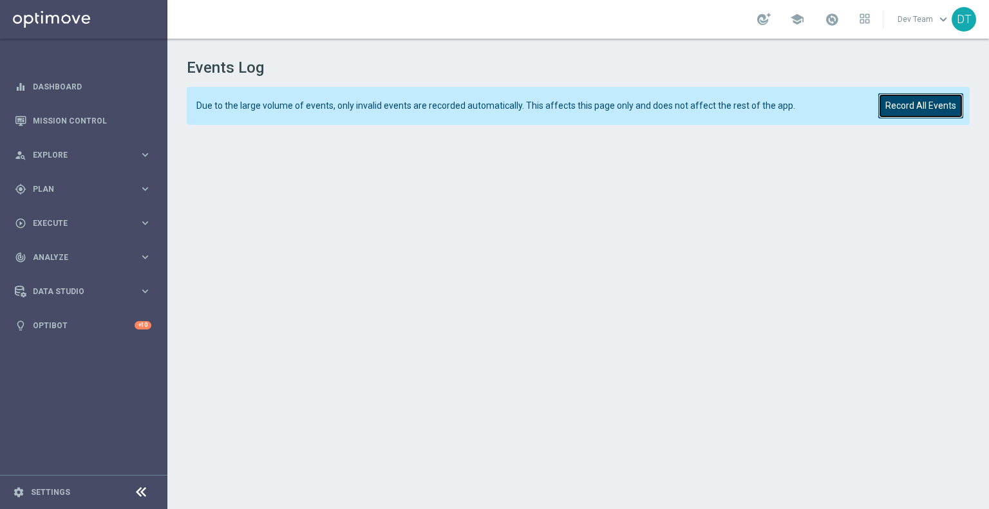
click at [930, 108] on button "Record All Events" at bounding box center [920, 105] width 85 height 25
